Goal: Information Seeking & Learning: Learn about a topic

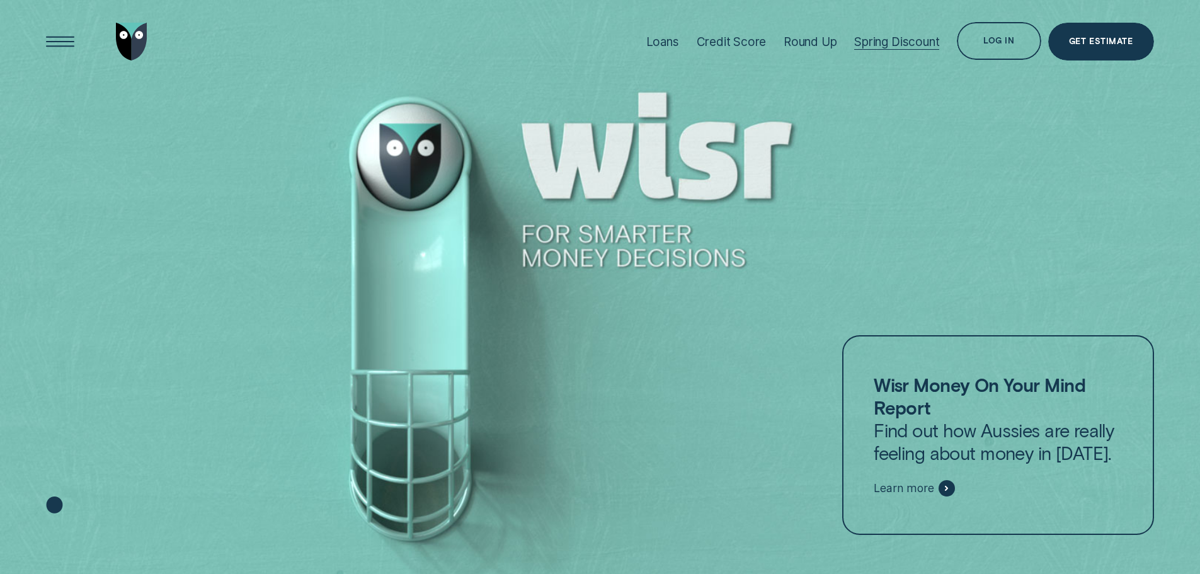
click at [931, 38] on div "Spring Discount" at bounding box center [896, 42] width 85 height 14
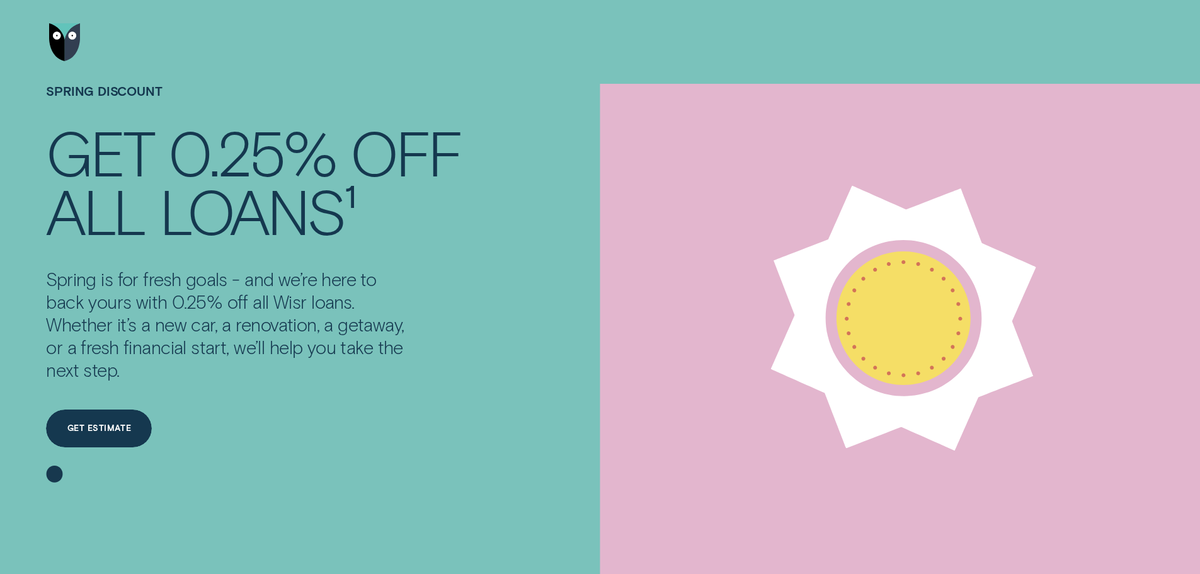
click at [62, 40] on img "Go to home page" at bounding box center [64, 42] width 31 height 38
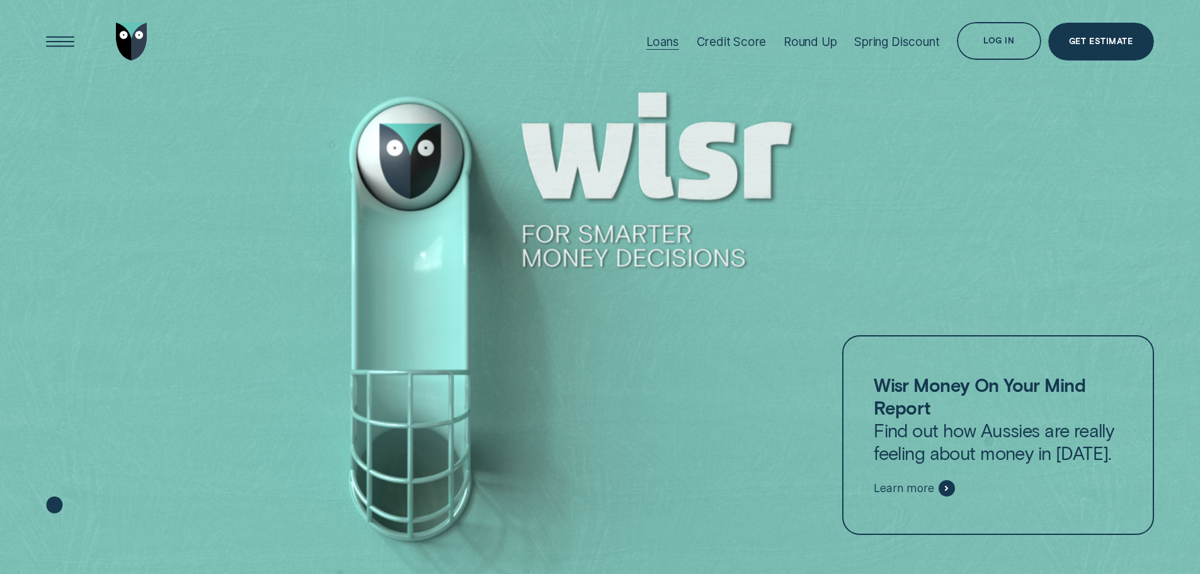
click at [672, 40] on div "Loans" at bounding box center [662, 42] width 33 height 14
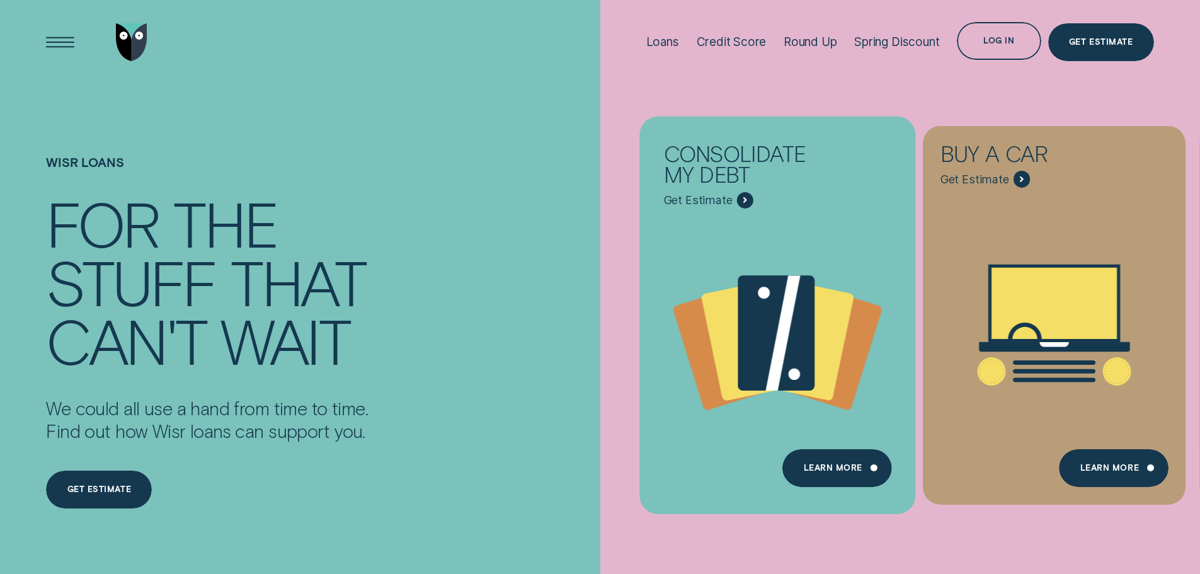
click at [714, 319] on icon "Consolidate my debt - Learn more" at bounding box center [748, 340] width 94 height 123
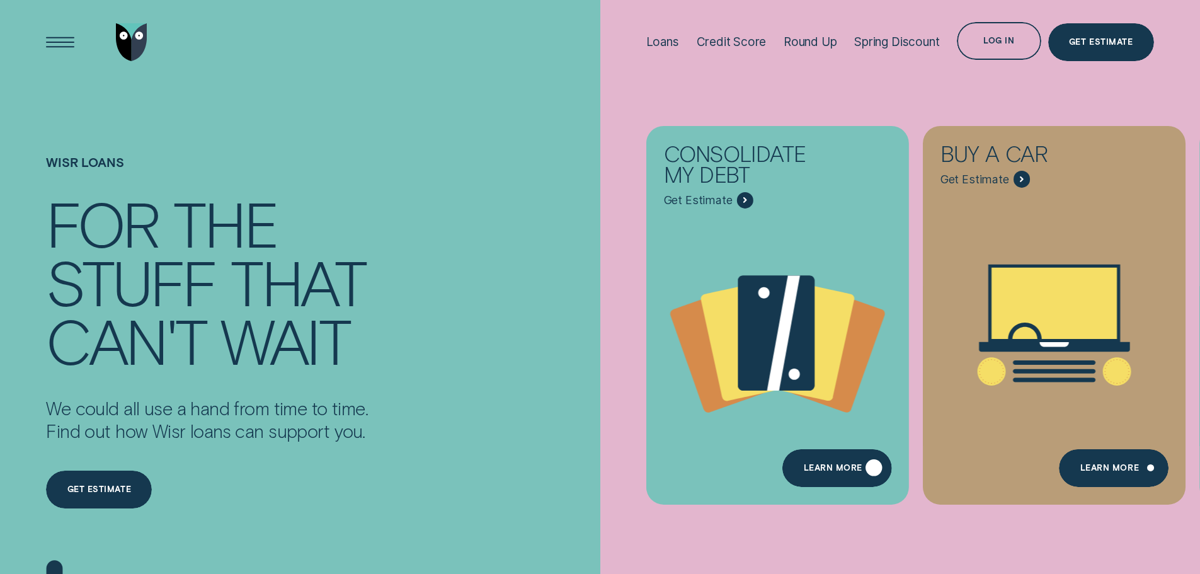
click at [832, 469] on div "Learn more" at bounding box center [833, 470] width 59 height 8
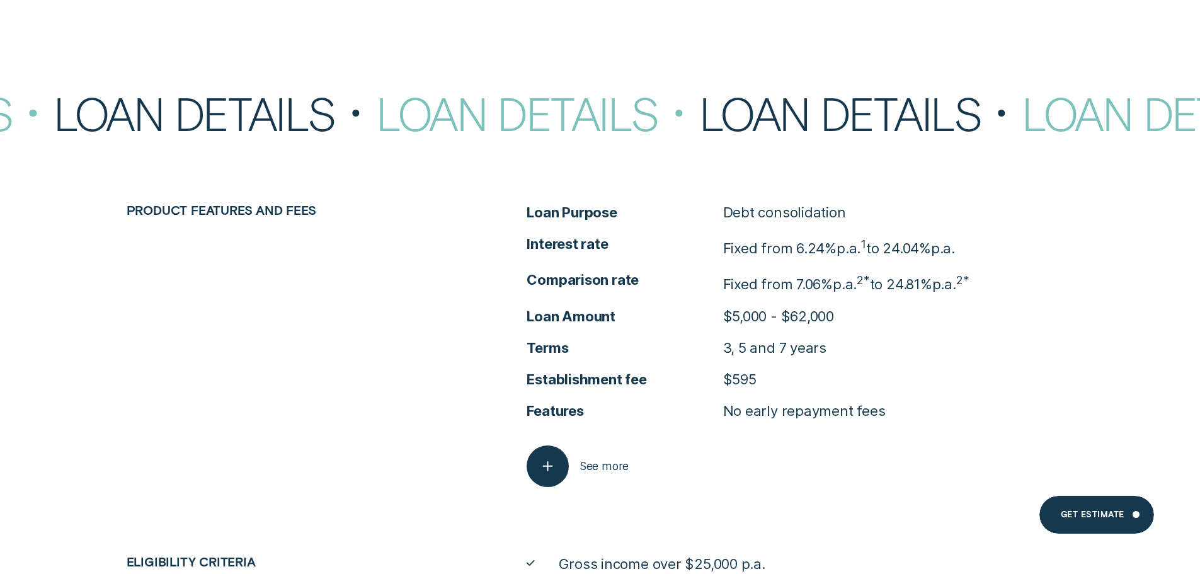
scroll to position [4473, 0]
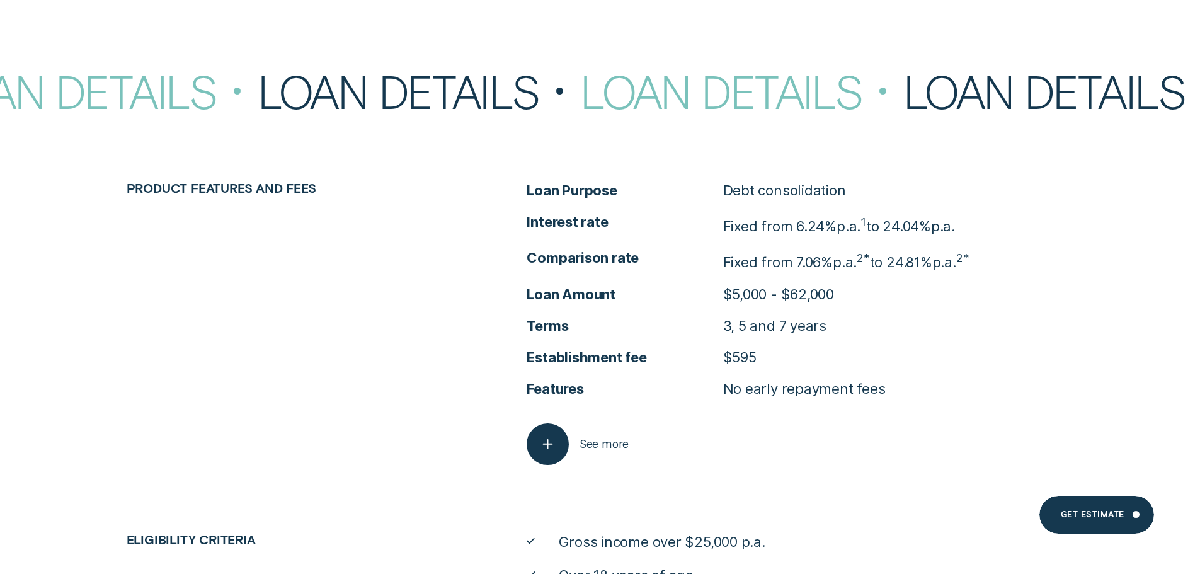
click at [1001, 369] on ul "Loan Purpose Debt consolidation Interest rate Fixed from 6.24% p.a. 1 to 24.04%…" at bounding box center [800, 289] width 547 height 217
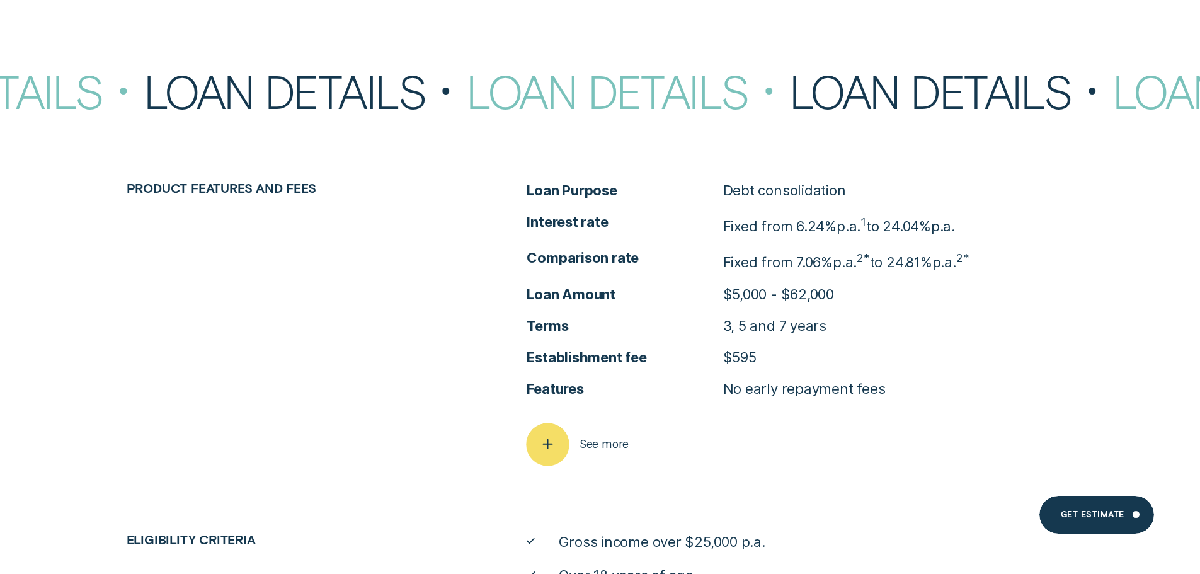
click at [551, 447] on icon "button" at bounding box center [547, 445] width 21 height 20
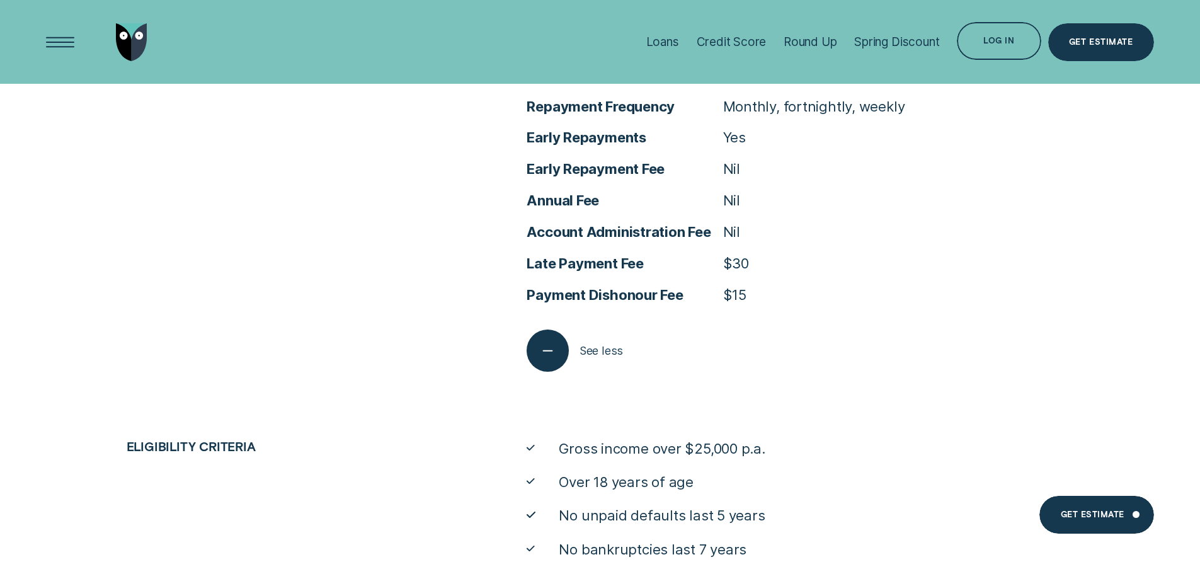
scroll to position [4851, 0]
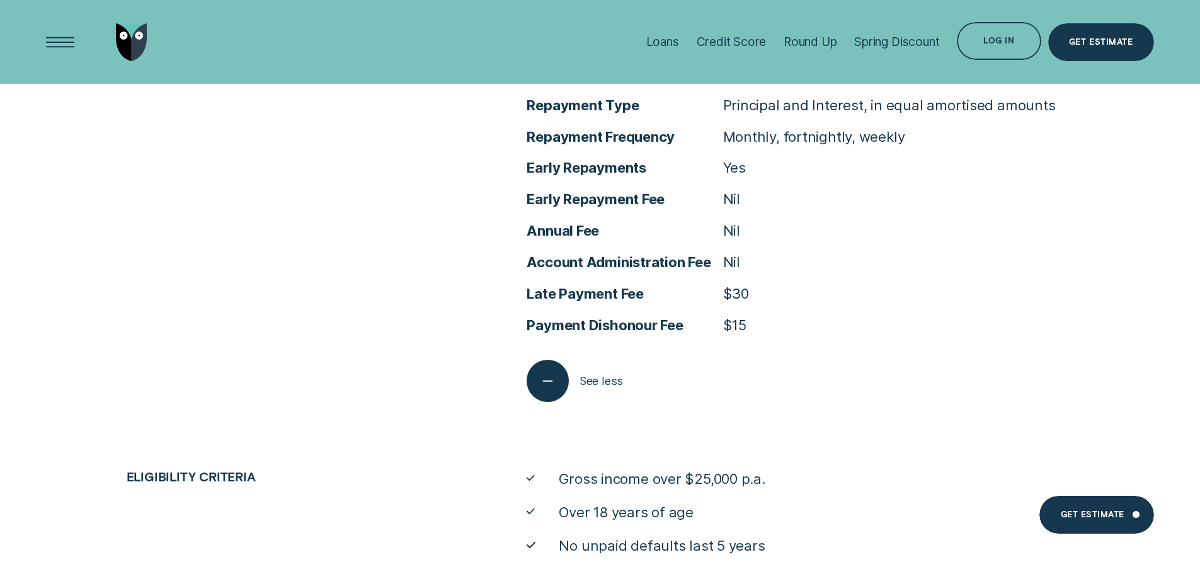
click at [1067, 253] on li "Account Administration Fee Nil" at bounding box center [800, 262] width 547 height 19
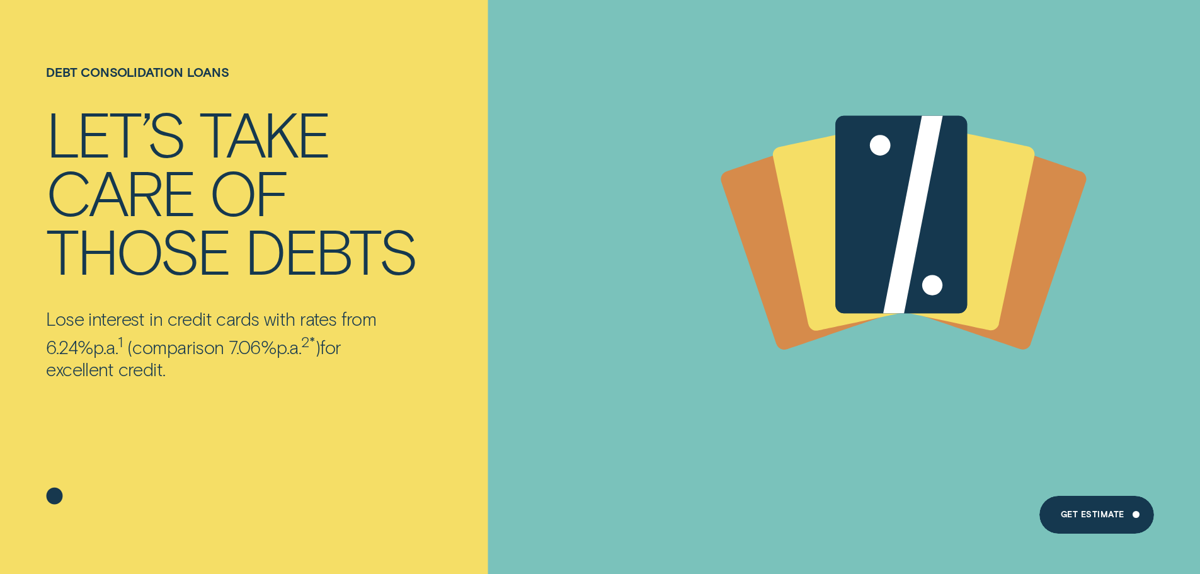
scroll to position [0, 0]
